Goal: Information Seeking & Learning: Learn about a topic

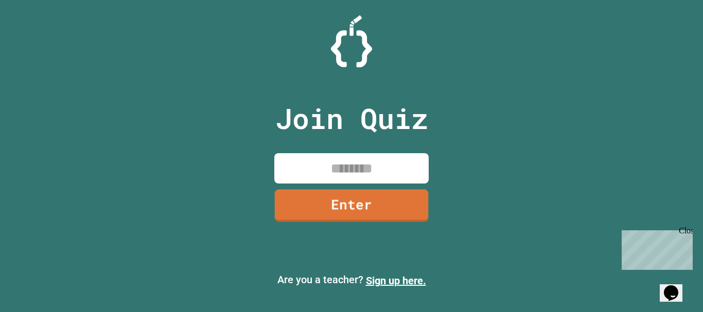
click at [355, 170] on input at bounding box center [351, 168] width 154 height 30
type input "********"
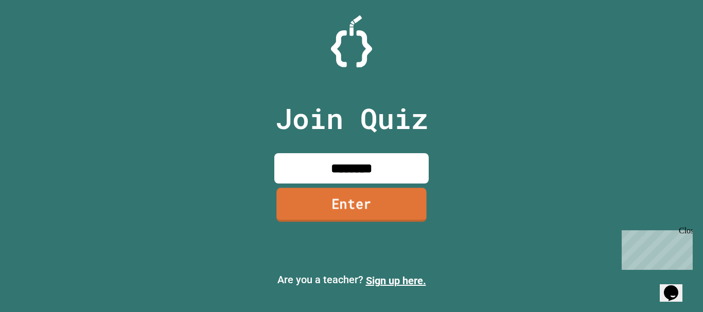
click at [335, 200] on link "Enter" at bounding box center [351, 205] width 150 height 34
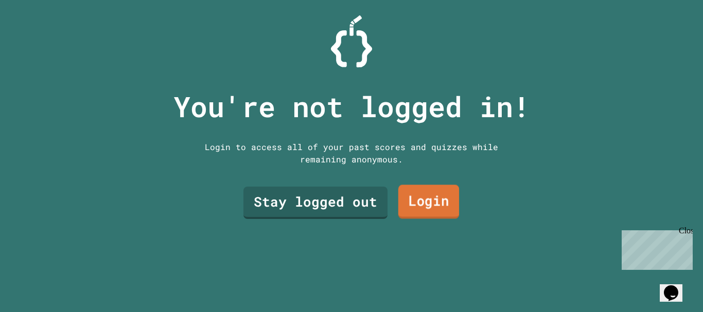
click at [401, 190] on link "Login" at bounding box center [428, 202] width 61 height 34
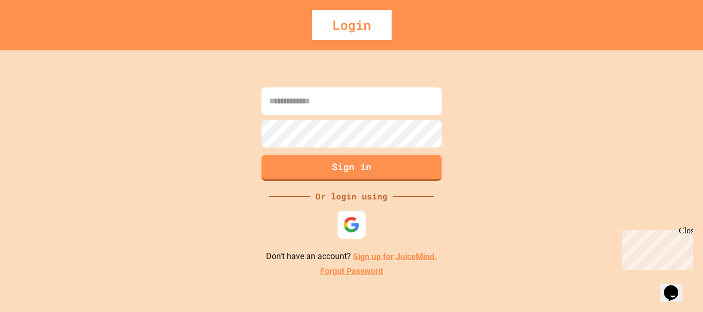
click at [347, 223] on img at bounding box center [351, 224] width 17 height 17
click at [544, 119] on div "Sign in Or login using Don't have an account? Sign up for JuiceMind. Forgot Pas…" at bounding box center [351, 181] width 703 height 262
click at [422, 261] on link "Sign up for JuiceMind." at bounding box center [395, 257] width 84 height 10
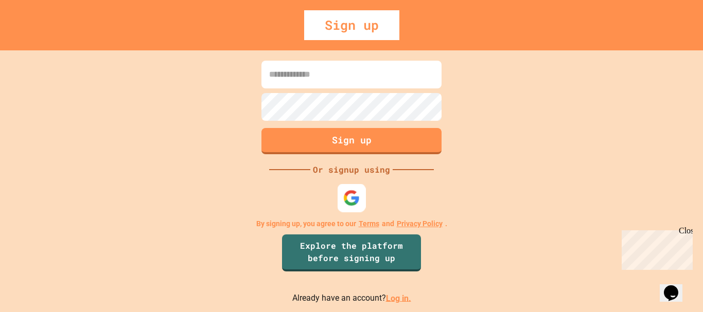
click at [345, 199] on img at bounding box center [351, 197] width 17 height 17
click at [325, 170] on div "Or signup using" at bounding box center [351, 170] width 82 height 12
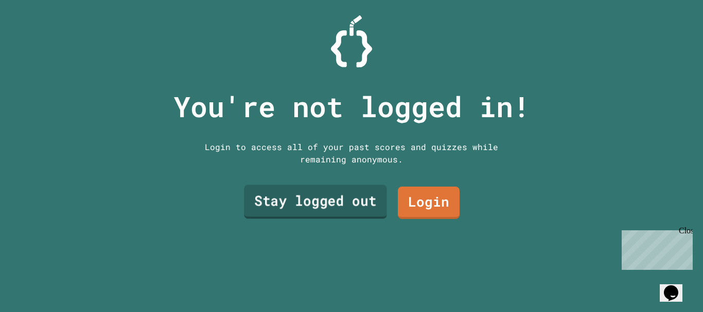
click at [320, 202] on link "Stay logged out" at bounding box center [315, 202] width 143 height 34
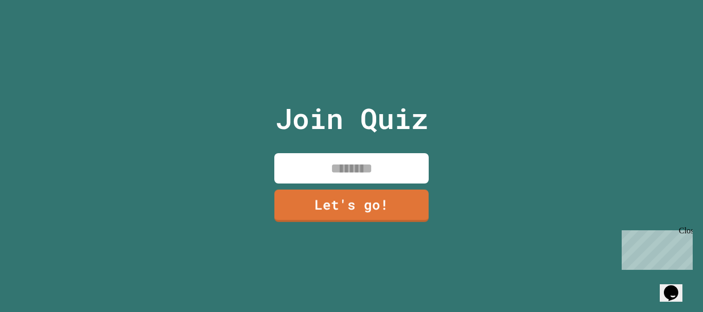
click at [349, 172] on input at bounding box center [351, 168] width 154 height 30
type input "******"
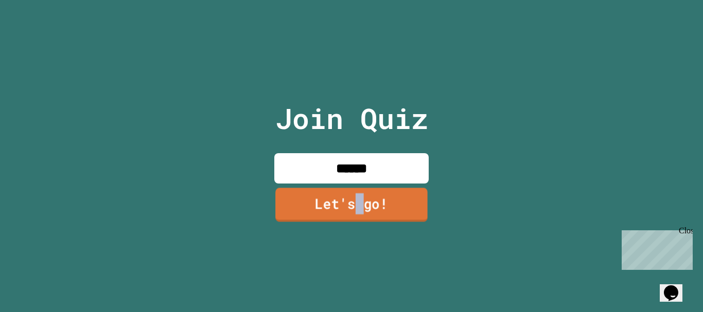
click at [355, 194] on link "Let's go!" at bounding box center [351, 205] width 152 height 34
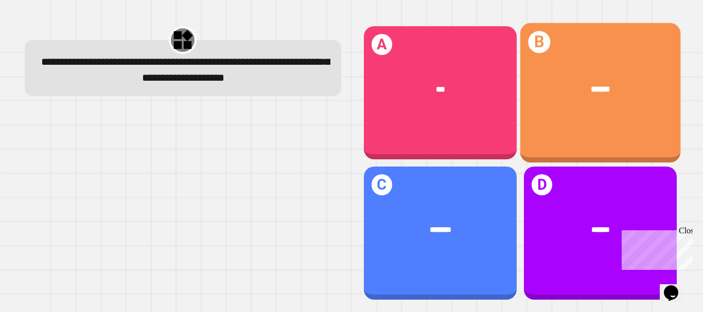
click at [563, 121] on div "B ******" at bounding box center [600, 93] width 161 height 140
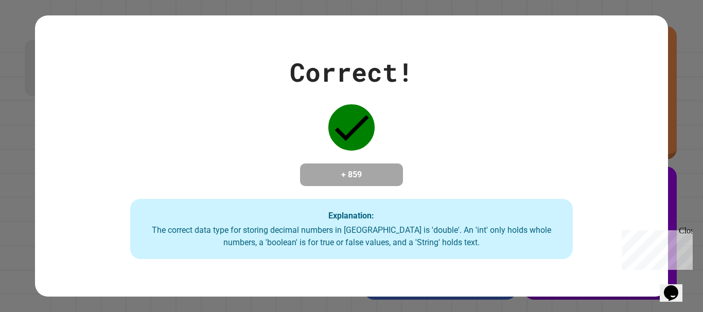
click at [483, 147] on div "Correct! + 859 Explanation: The correct data type for storing decimal numbers i…" at bounding box center [351, 156] width 632 height 207
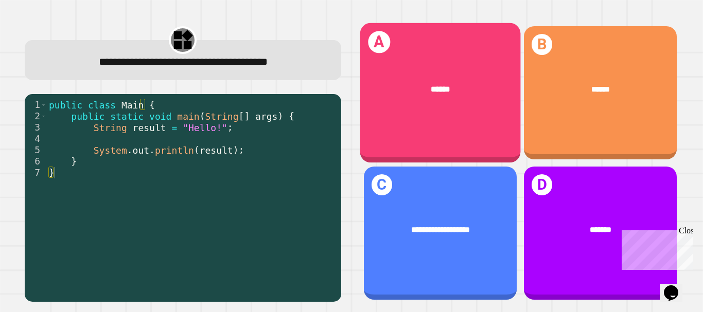
click at [387, 100] on div "******" at bounding box center [440, 90] width 161 height 46
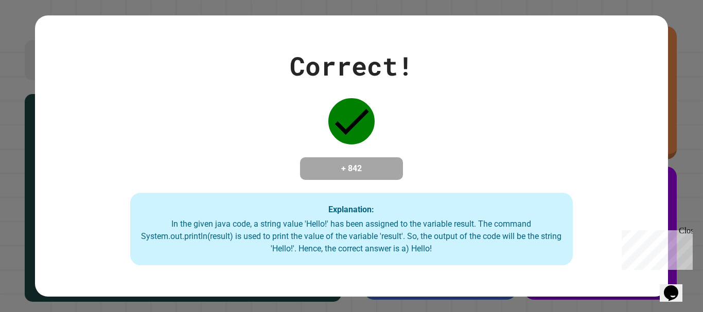
click at [387, 100] on div "Correct! + 842 Explanation: In the given java code, a string value 'Hello!' has…" at bounding box center [351, 156] width 632 height 219
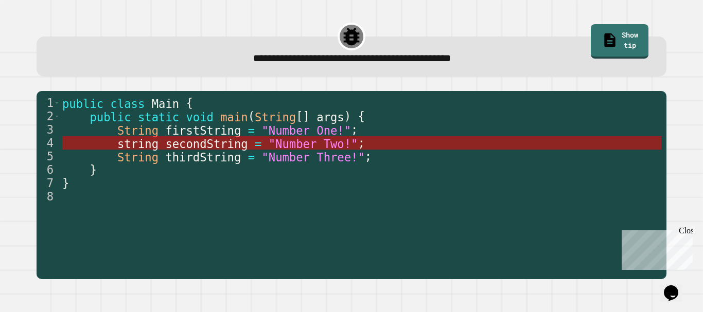
click at [186, 143] on span "secondString" at bounding box center [206, 143] width 82 height 13
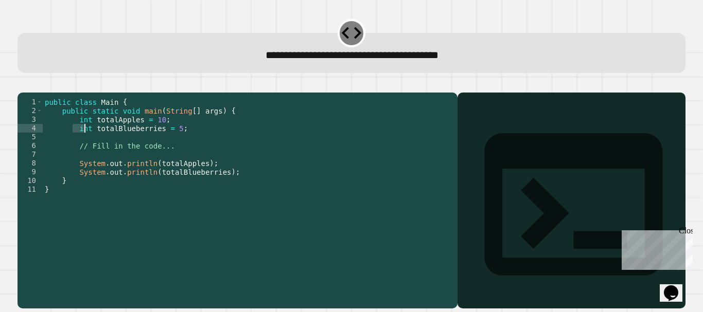
drag, startPoint x: 72, startPoint y: 143, endPoint x: 85, endPoint y: 145, distance: 13.0
click at [85, 145] on div "public class Main { public static void main ( String [ ] args ) { int totalAppl…" at bounding box center [248, 190] width 410 height 184
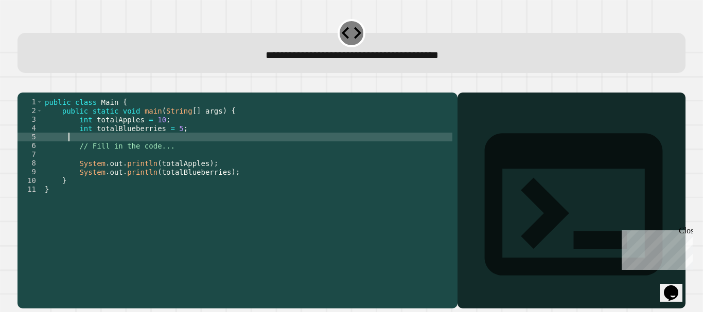
click at [67, 153] on div "public class Main { public static void main ( String [ ] args ) { int totalAppl…" at bounding box center [248, 190] width 410 height 184
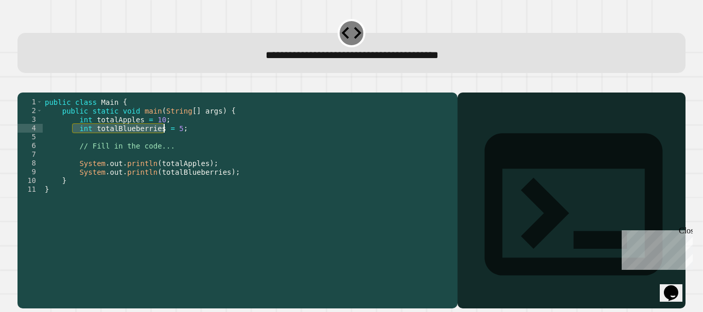
drag, startPoint x: 71, startPoint y: 142, endPoint x: 164, endPoint y: 144, distance: 92.6
click at [164, 144] on div "public class Main { public static void main ( String [ ] args ) { int totalAppl…" at bounding box center [248, 190] width 410 height 184
type textarea "**********"
click at [518, 136] on div at bounding box center [572, 215] width 218 height 186
click at [507, 311] on div "Output shell" at bounding box center [488, 317] width 44 height 12
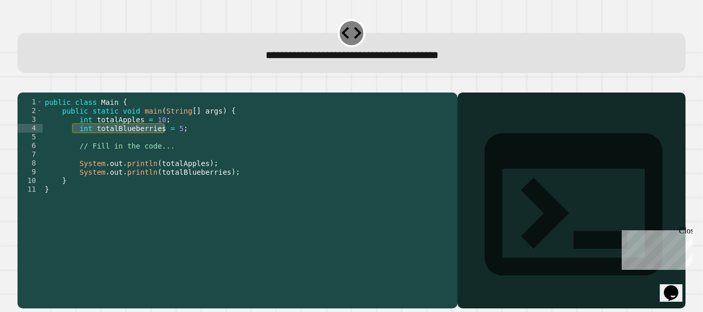
click at [509, 311] on div "Output shell" at bounding box center [488, 317] width 44 height 12
click at [484, 156] on div at bounding box center [572, 215] width 218 height 186
click at [488, 128] on div "Output shell" at bounding box center [571, 211] width 228 height 237
click at [467, 121] on icon at bounding box center [574, 205] width 214 height 214
click at [509, 311] on div "Output shell" at bounding box center [488, 317] width 44 height 12
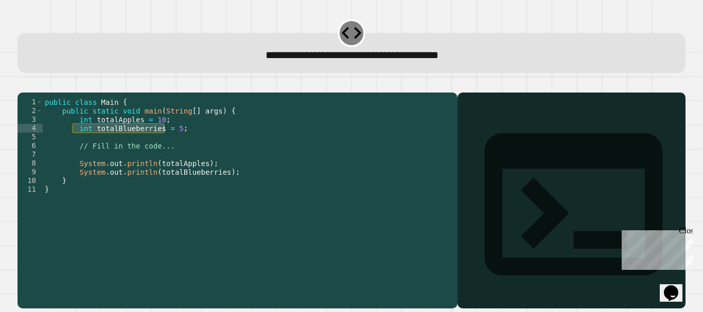
click at [509, 311] on div "Output shell" at bounding box center [488, 317] width 44 height 12
click at [561, 124] on div "Output shell" at bounding box center [571, 211] width 228 height 237
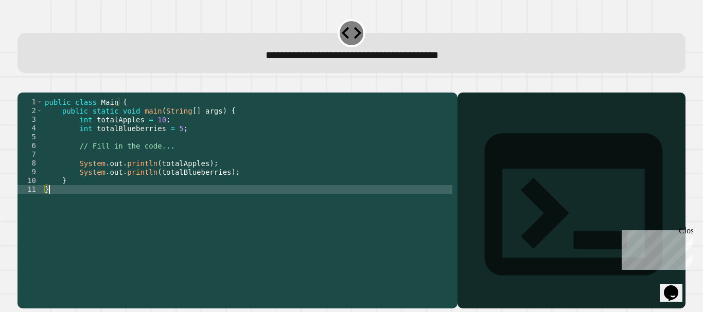
click at [273, 214] on div "public class Main { public static void main ( String [ ] args ) { int totalAppl…" at bounding box center [248, 190] width 410 height 184
click at [80, 172] on div "public class Main { public static void main ( String [ ] args ) { int totalAppl…" at bounding box center [248, 190] width 410 height 184
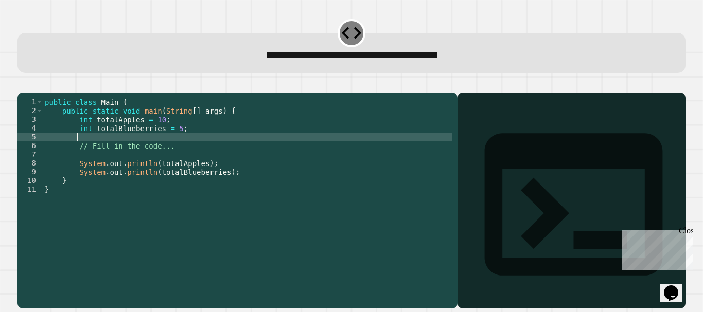
click at [77, 150] on div "public class Main { public static void main ( String [ ] args ) { int totalAppl…" at bounding box center [248, 190] width 410 height 184
paste textarea "**********"
type textarea "**********"
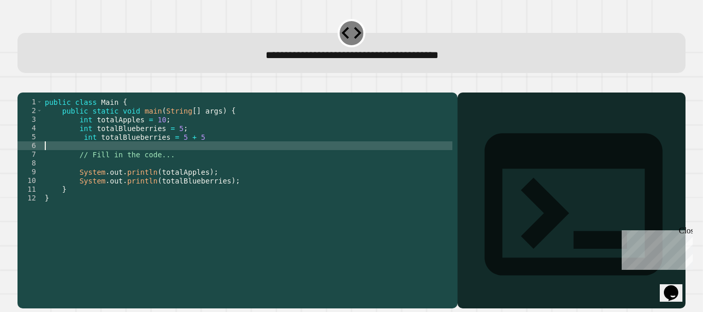
scroll to position [0, 0]
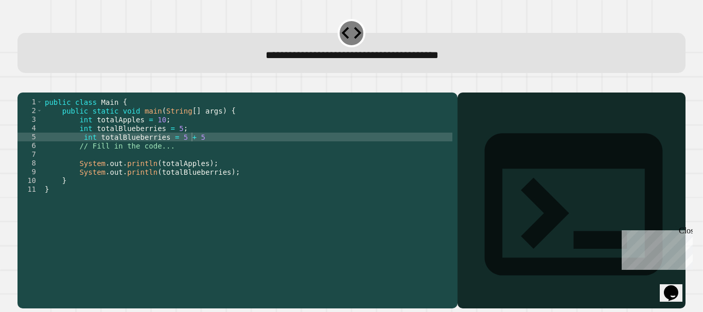
click at [23, 84] on icon "button" at bounding box center [23, 84] width 0 height 0
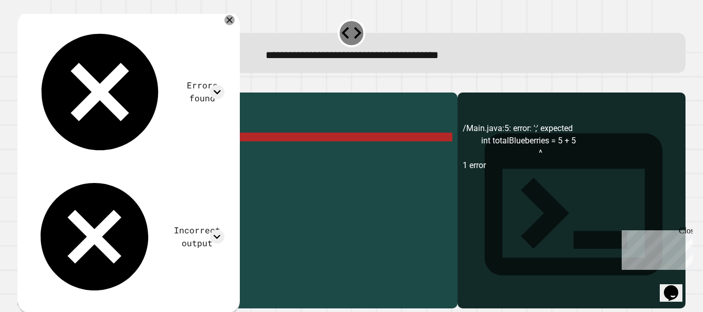
click at [229, 26] on div "Errors found /Main.java:5: error: ';' expected int totalBlueberries = 5 + 5 ^ 1…" at bounding box center [127, 162] width 205 height 290
click at [236, 17] on icon at bounding box center [229, 20] width 12 height 12
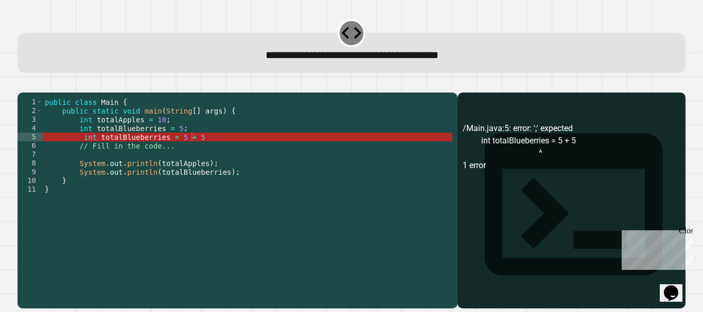
click at [202, 151] on div "public class Main { public static void main ( String [ ] args ) { int totalAppl…" at bounding box center [248, 190] width 410 height 184
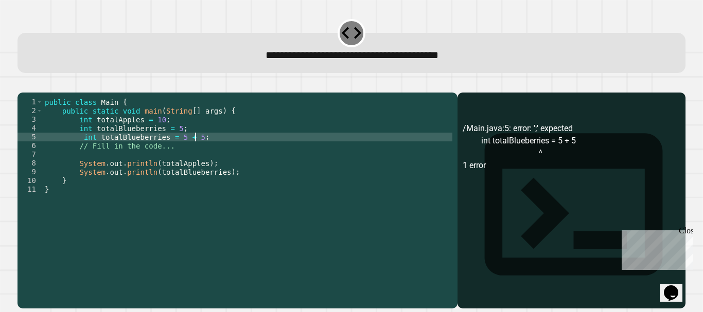
scroll to position [0, 10]
type textarea "**********"
click at [23, 84] on button "button" at bounding box center [23, 84] width 0 height 0
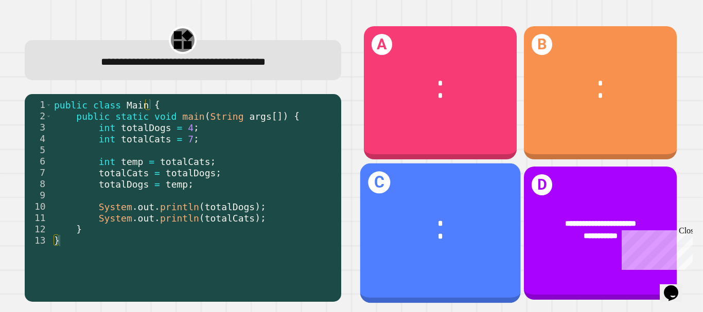
click at [426, 218] on div "*" at bounding box center [440, 224] width 127 height 13
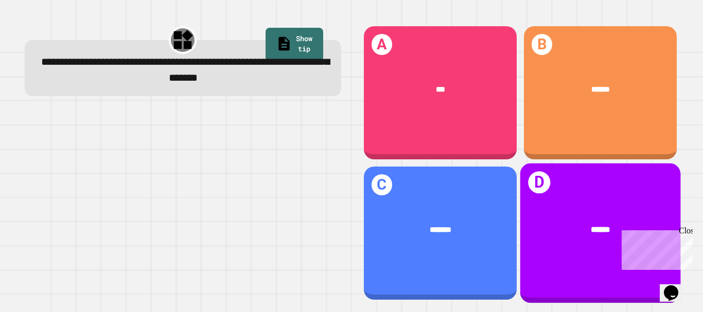
click at [555, 196] on div "D ******" at bounding box center [600, 234] width 161 height 140
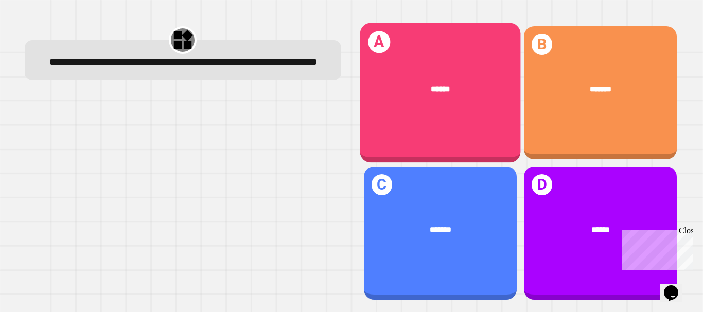
click at [429, 107] on div "******" at bounding box center [440, 90] width 161 height 46
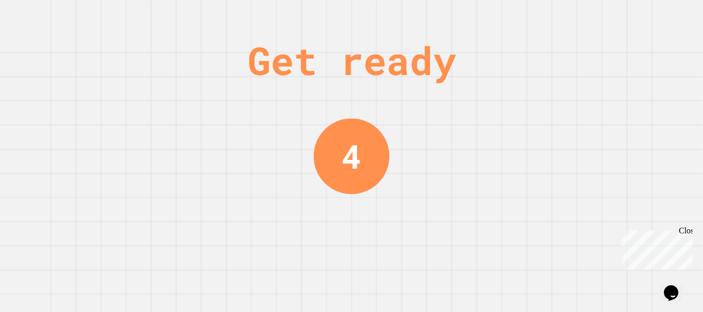
scroll to position [0, 0]
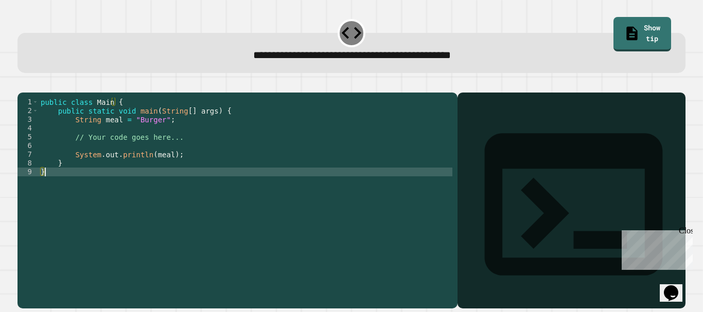
click at [88, 183] on div "public class Main { public static void main ( String [ ] args ) { String meal =…" at bounding box center [246, 190] width 414 height 184
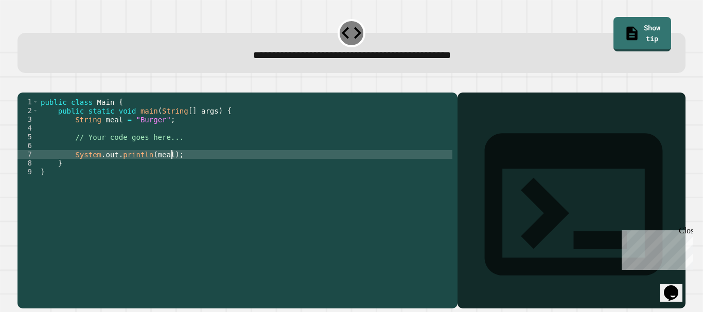
click at [185, 171] on div "public class Main { public static void main ( String [ ] args ) { String meal =…" at bounding box center [246, 190] width 414 height 184
click at [86, 184] on div "public class Main { public static void main ( String [ ] args ) { String meal =…" at bounding box center [246, 190] width 414 height 184
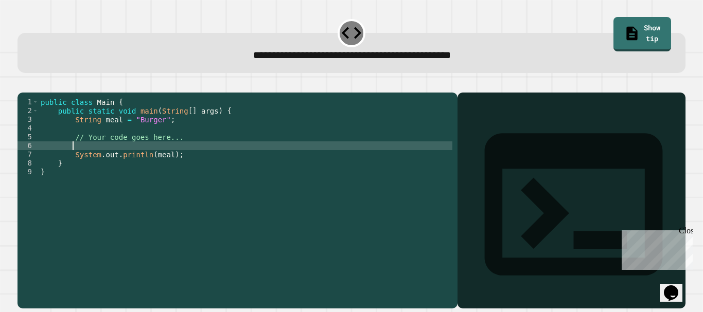
click at [77, 161] on div "public class Main { public static void main ( String [ ] args ) { String meal =…" at bounding box center [246, 190] width 414 height 184
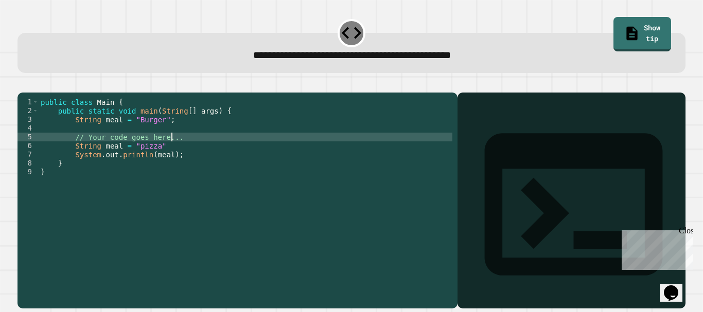
click at [178, 155] on div "public class Main { public static void main ( String [ ] args ) { String meal =…" at bounding box center [246, 190] width 414 height 184
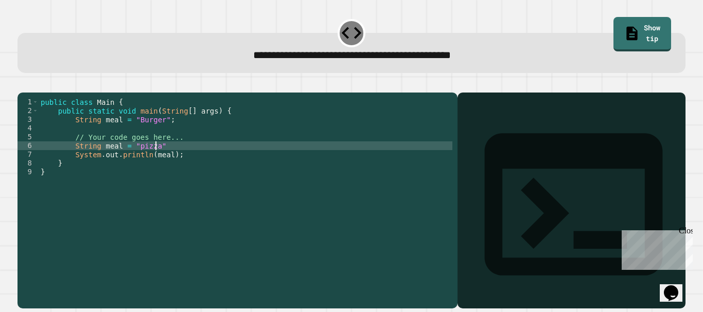
click at [177, 161] on div "public class Main { public static void main ( String [ ] args ) { String meal =…" at bounding box center [246, 190] width 414 height 184
type textarea "**********"
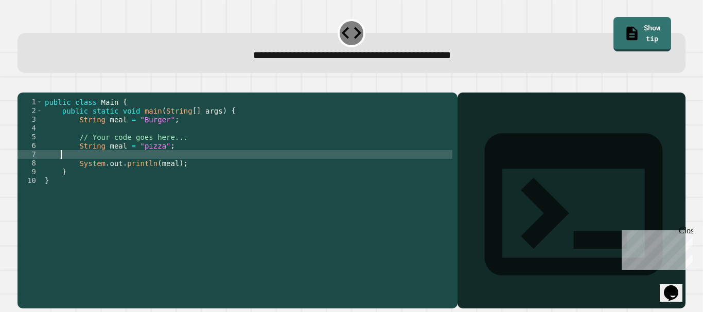
scroll to position [0, 0]
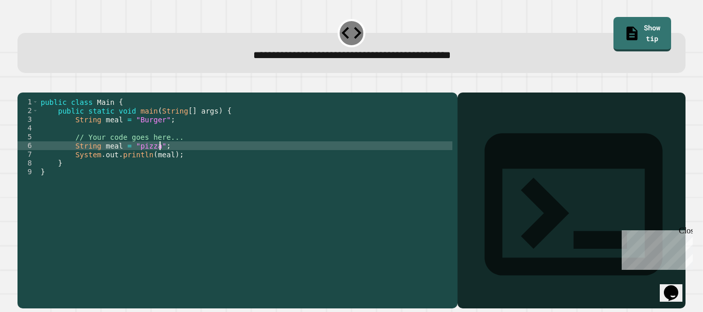
type textarea "**********"
click at [23, 84] on button "button" at bounding box center [23, 84] width 0 height 0
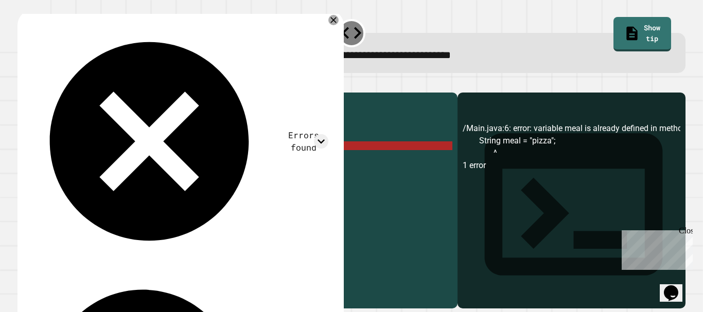
click at [335, 15] on div "Errors found /Main.java:6: error: variable meal is already defined in method ma…" at bounding box center [180, 261] width 326 height 502
click at [332, 20] on icon at bounding box center [333, 19] width 7 height 7
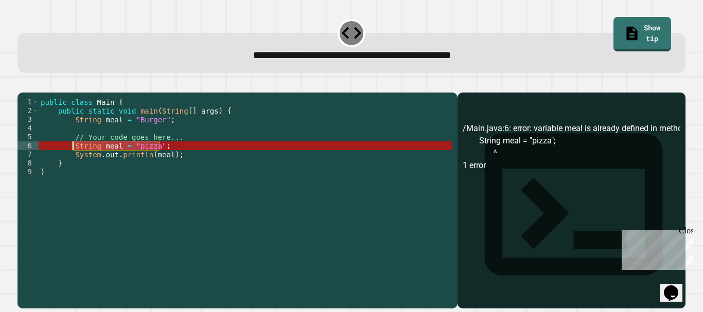
drag, startPoint x: 176, startPoint y: 158, endPoint x: 70, endPoint y: 161, distance: 105.5
click at [70, 161] on div "public class Main { public static void main ( String [ ] args ) { String meal =…" at bounding box center [246, 190] width 414 height 184
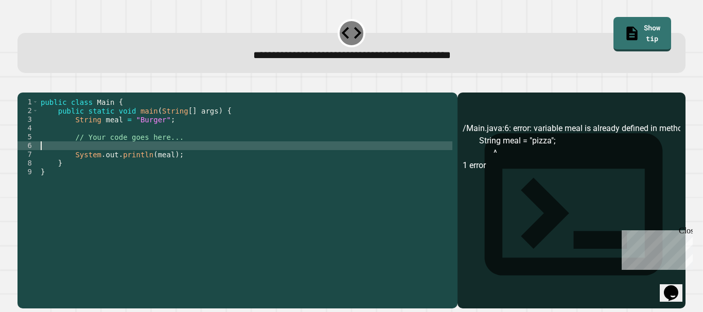
type textarea "**********"
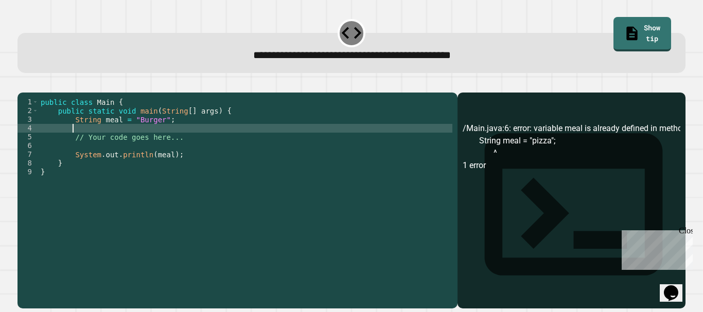
click at [95, 145] on div "public class Main { public static void main ( String [ ] args ) { String meal =…" at bounding box center [246, 190] width 414 height 184
click at [96, 157] on div "public class Main { public static void main ( String [ ] args ) { String meal =…" at bounding box center [246, 190] width 414 height 184
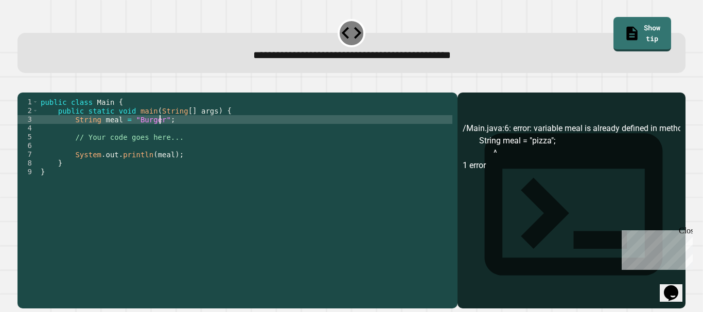
click at [158, 132] on div "public class Main { public static void main ( String [ ] args ) { String meal =…" at bounding box center [246, 190] width 414 height 184
click at [153, 135] on div "public class Main { public static void main ( String [ ] args ) { String meal =…" at bounding box center [246, 190] width 414 height 184
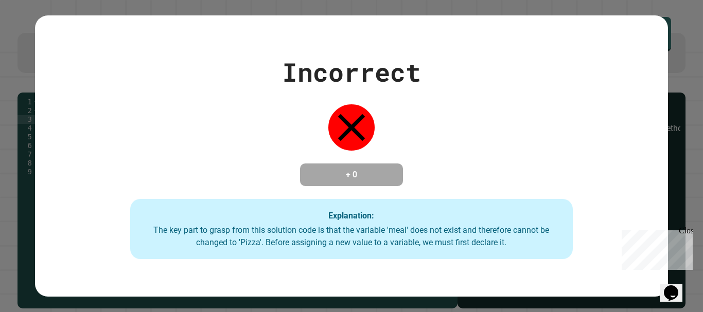
type textarea "**********"
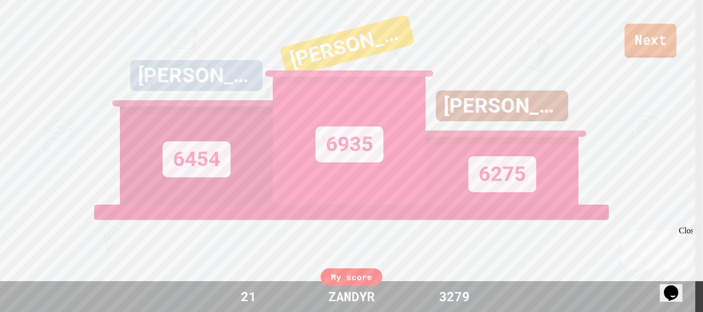
click at [650, 40] on link "Next" at bounding box center [651, 41] width 52 height 34
